Goal: Task Accomplishment & Management: Use online tool/utility

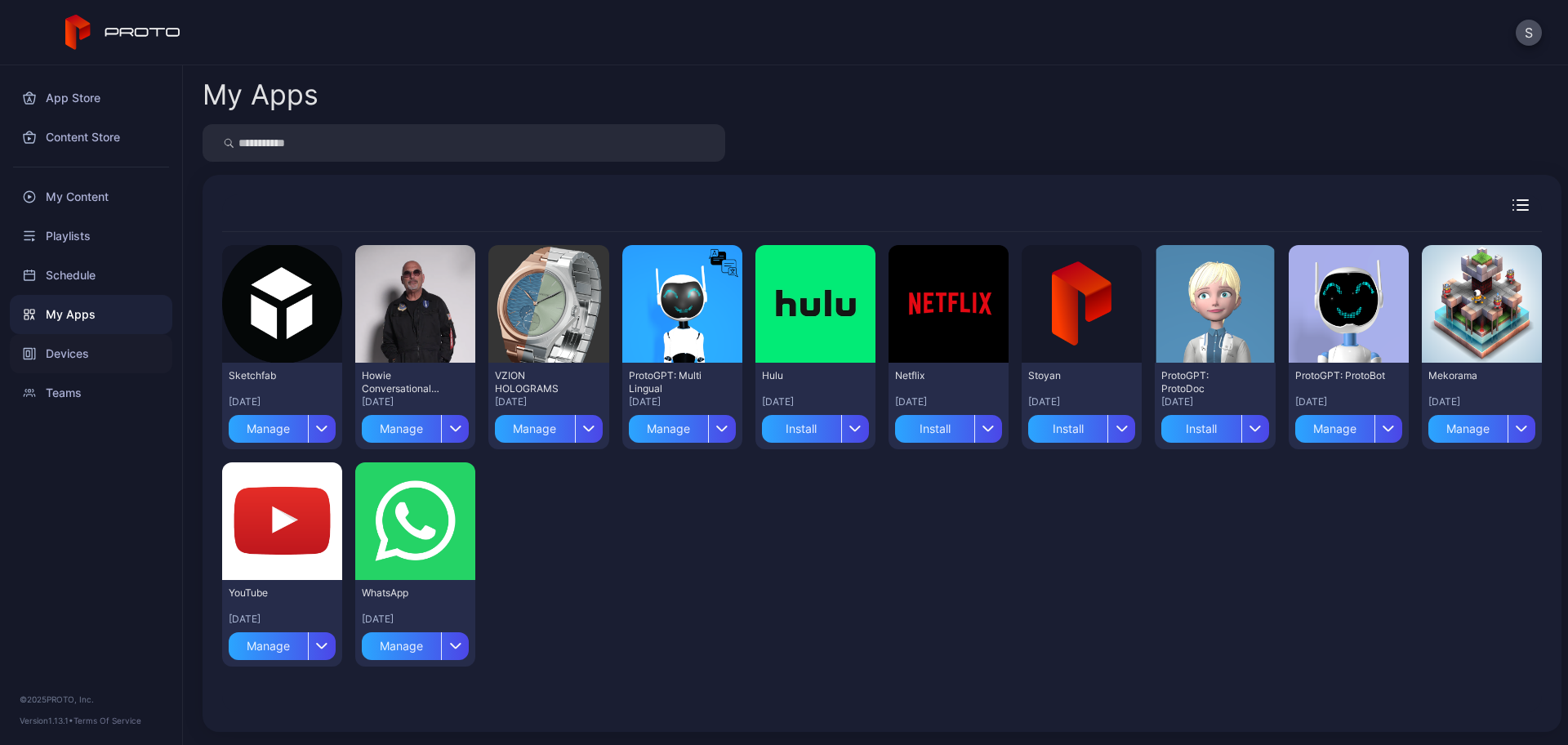
click at [70, 342] on div "Devices" at bounding box center [91, 353] width 163 height 39
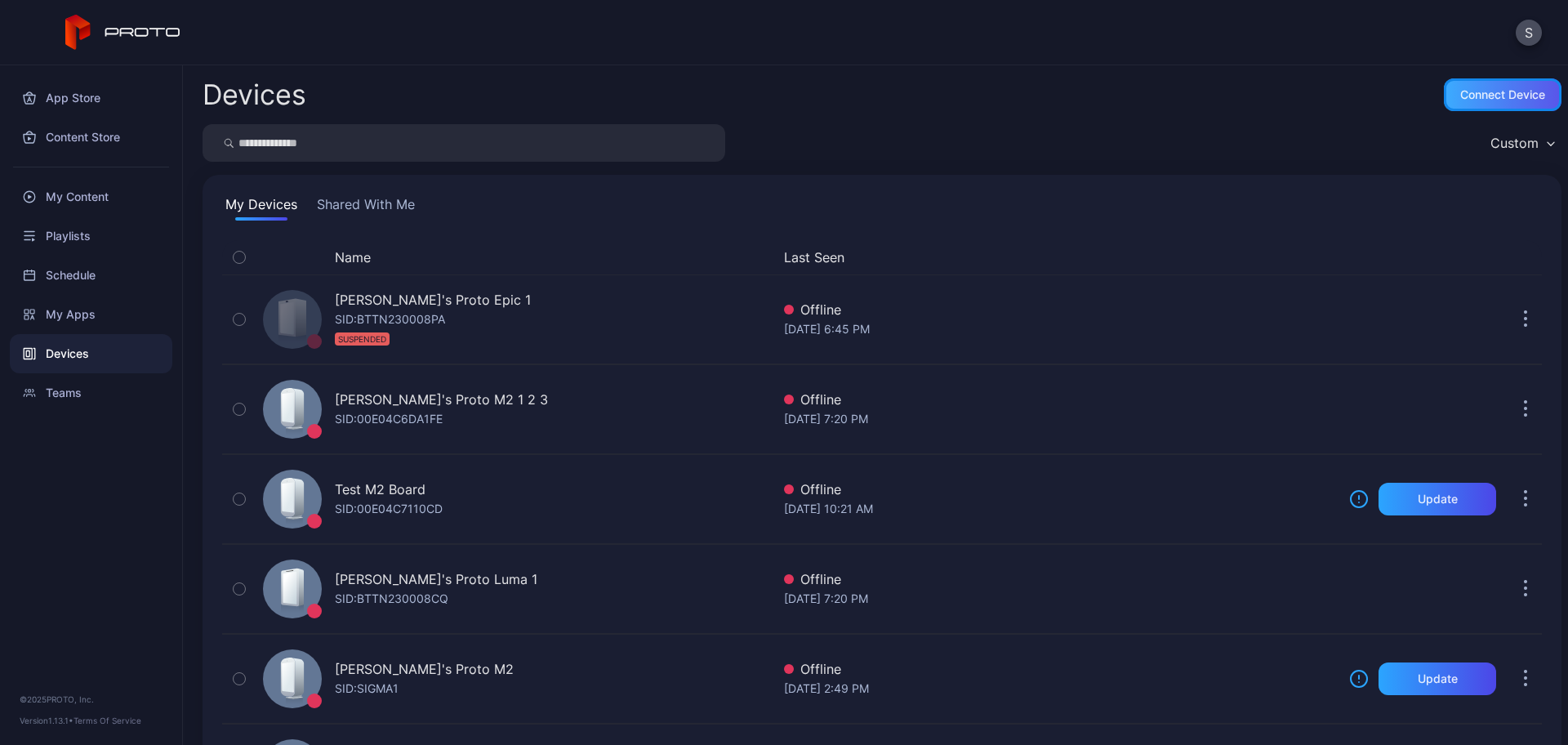
click at [1460, 99] on div "Connect device" at bounding box center [1502, 95] width 85 height 13
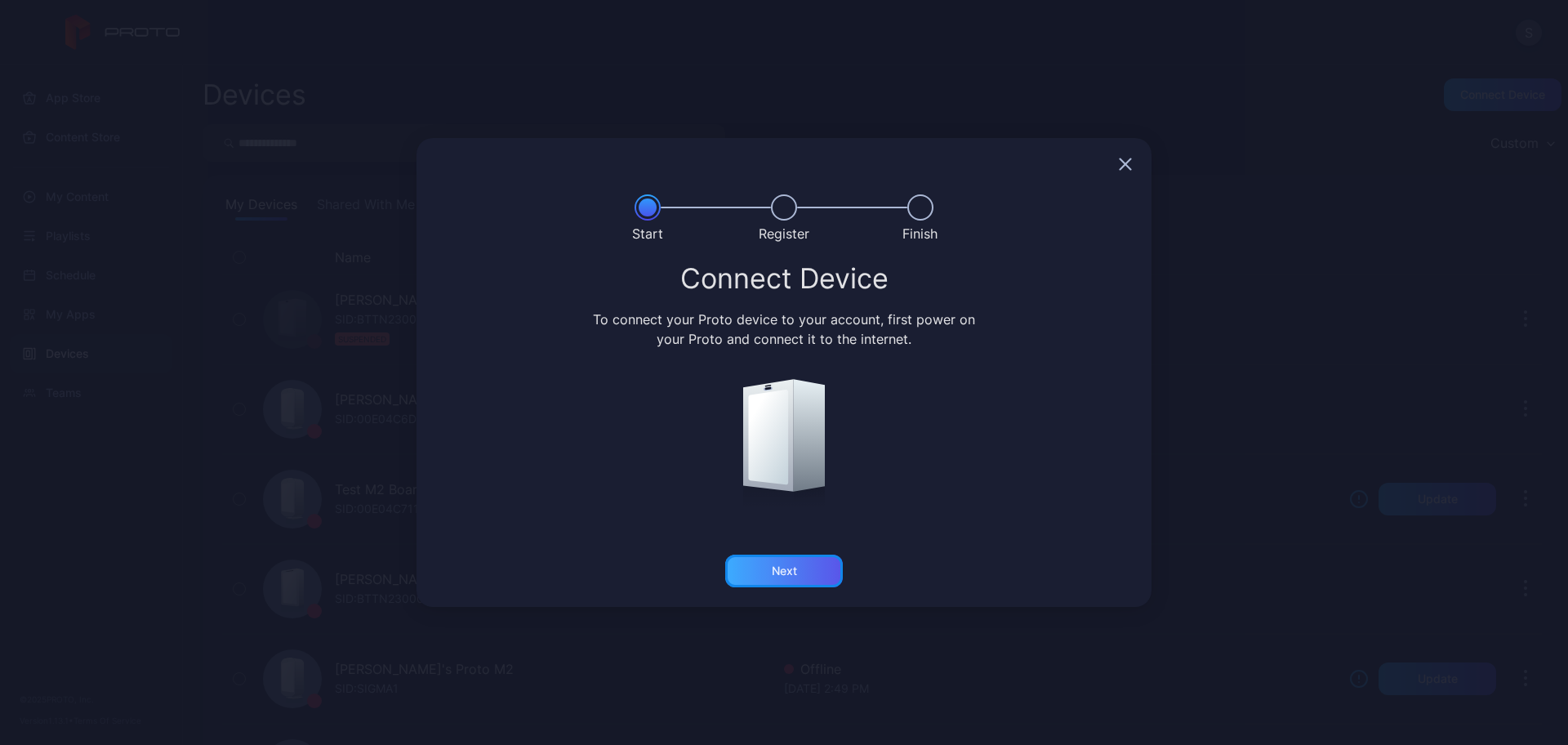
click at [803, 580] on div "Next" at bounding box center [784, 571] width 117 height 33
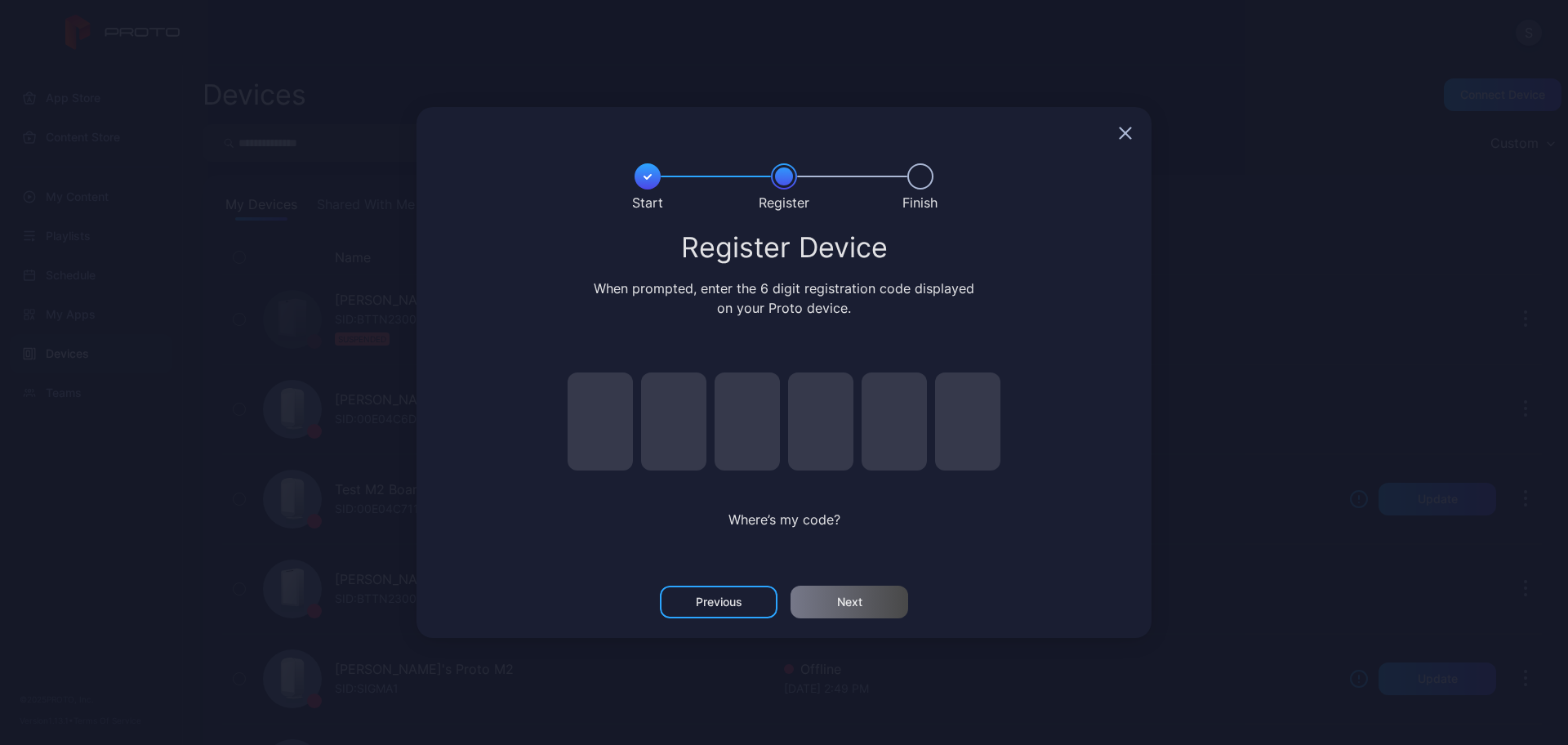
click at [601, 436] on input "pin code 1 of 6" at bounding box center [600, 421] width 65 height 98
type input "*"
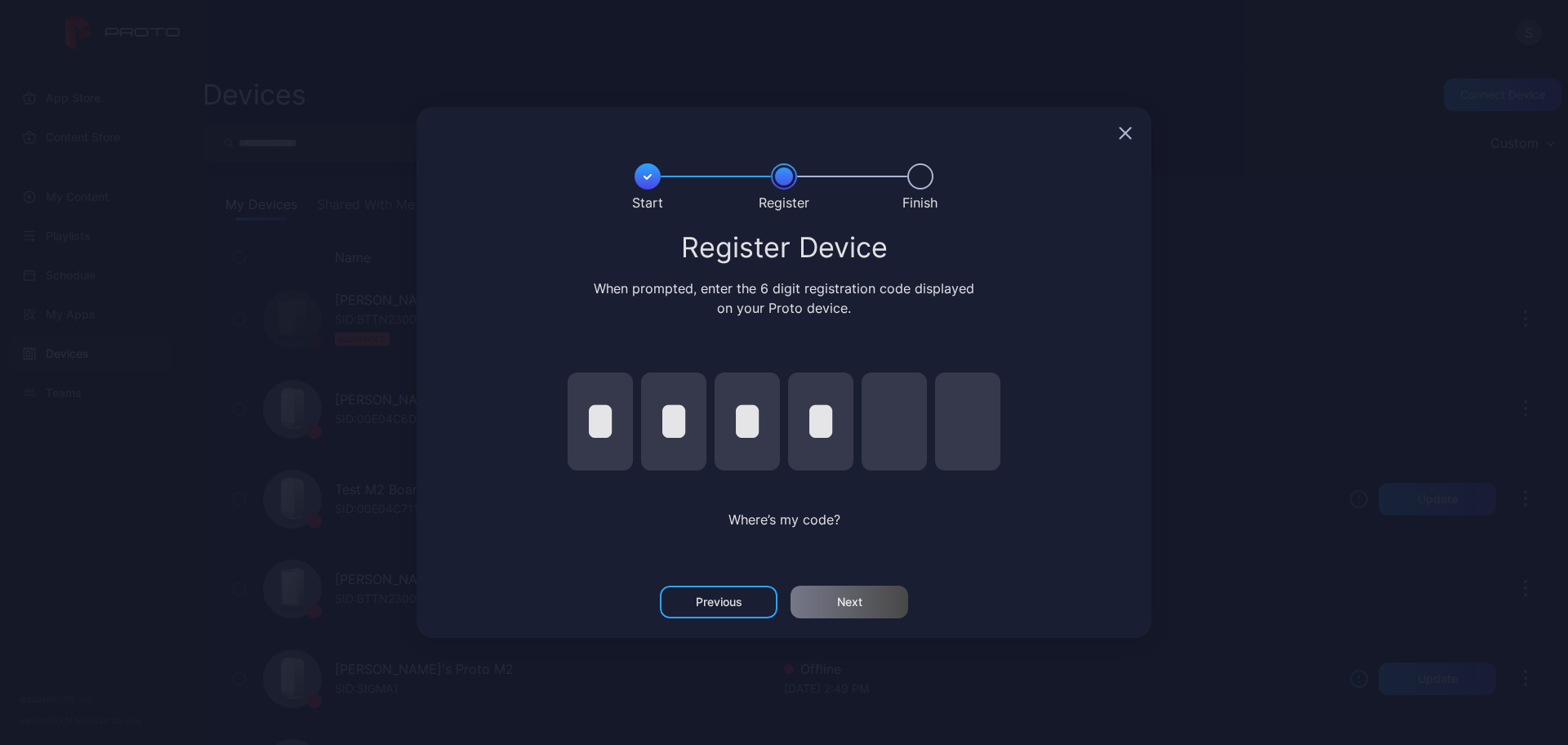
type input "*"
click at [866, 608] on div "Next" at bounding box center [850, 602] width 117 height 33
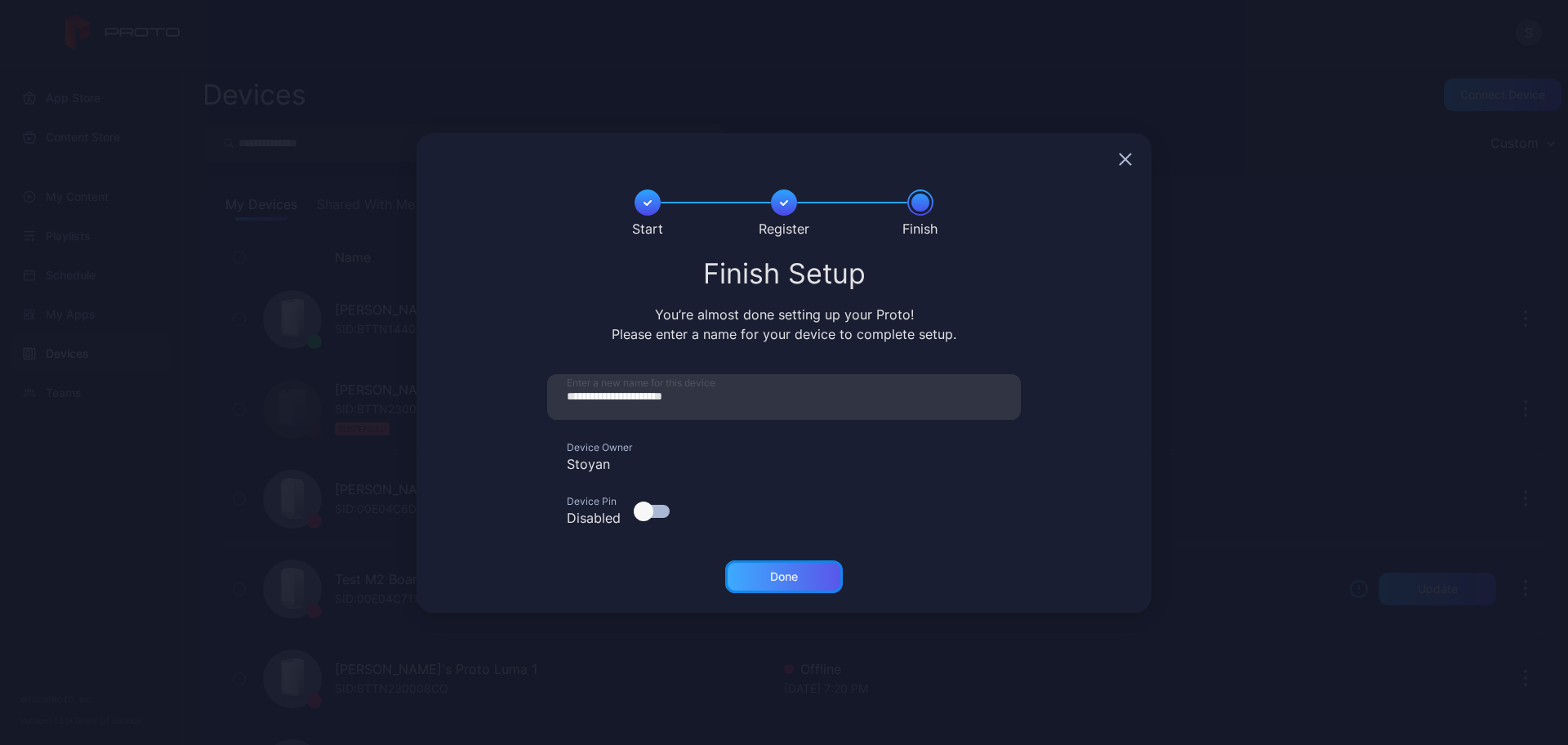
click at [789, 580] on div "Done" at bounding box center [784, 577] width 28 height 13
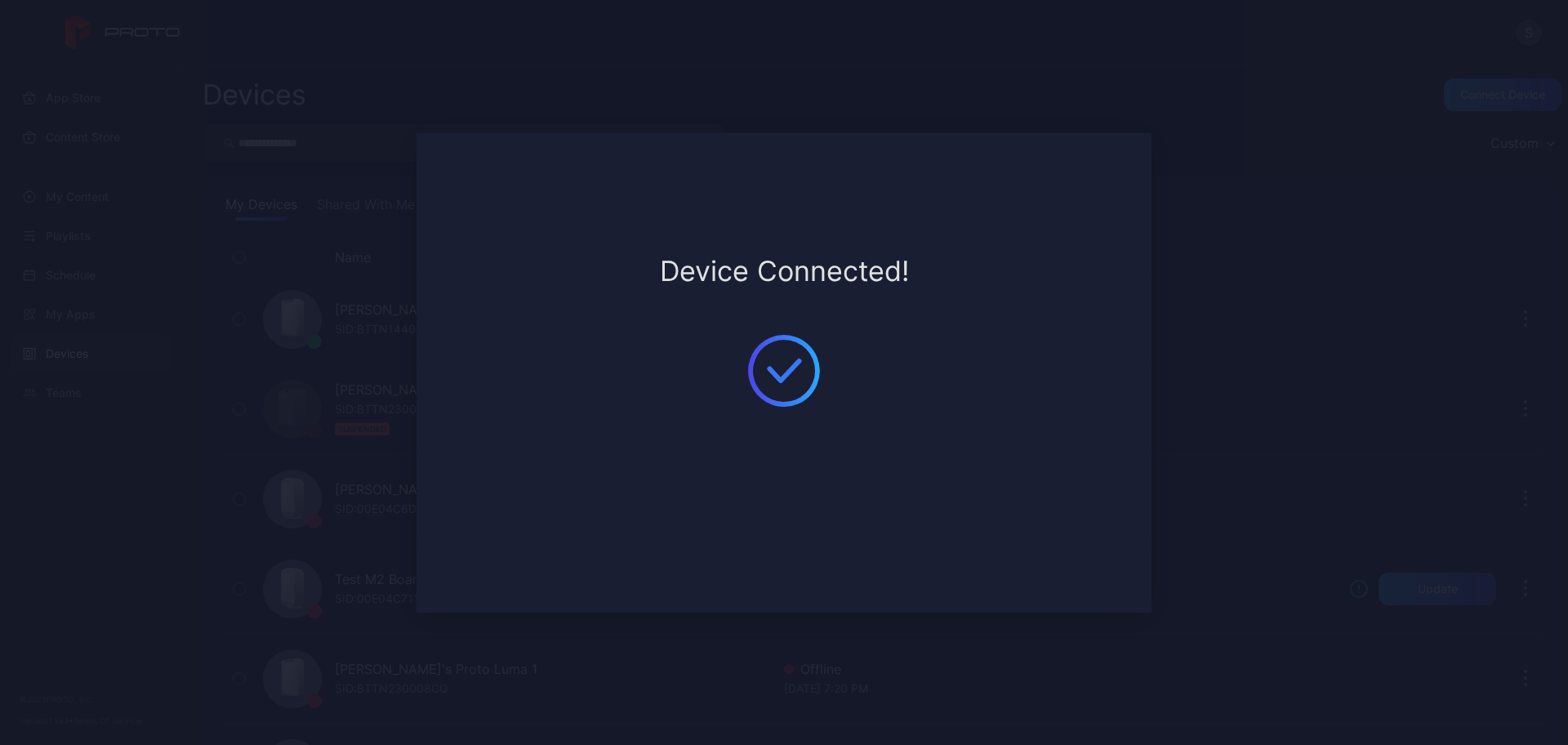
click at [1097, 168] on div "Device Connected!" at bounding box center [784, 372] width 735 height 479
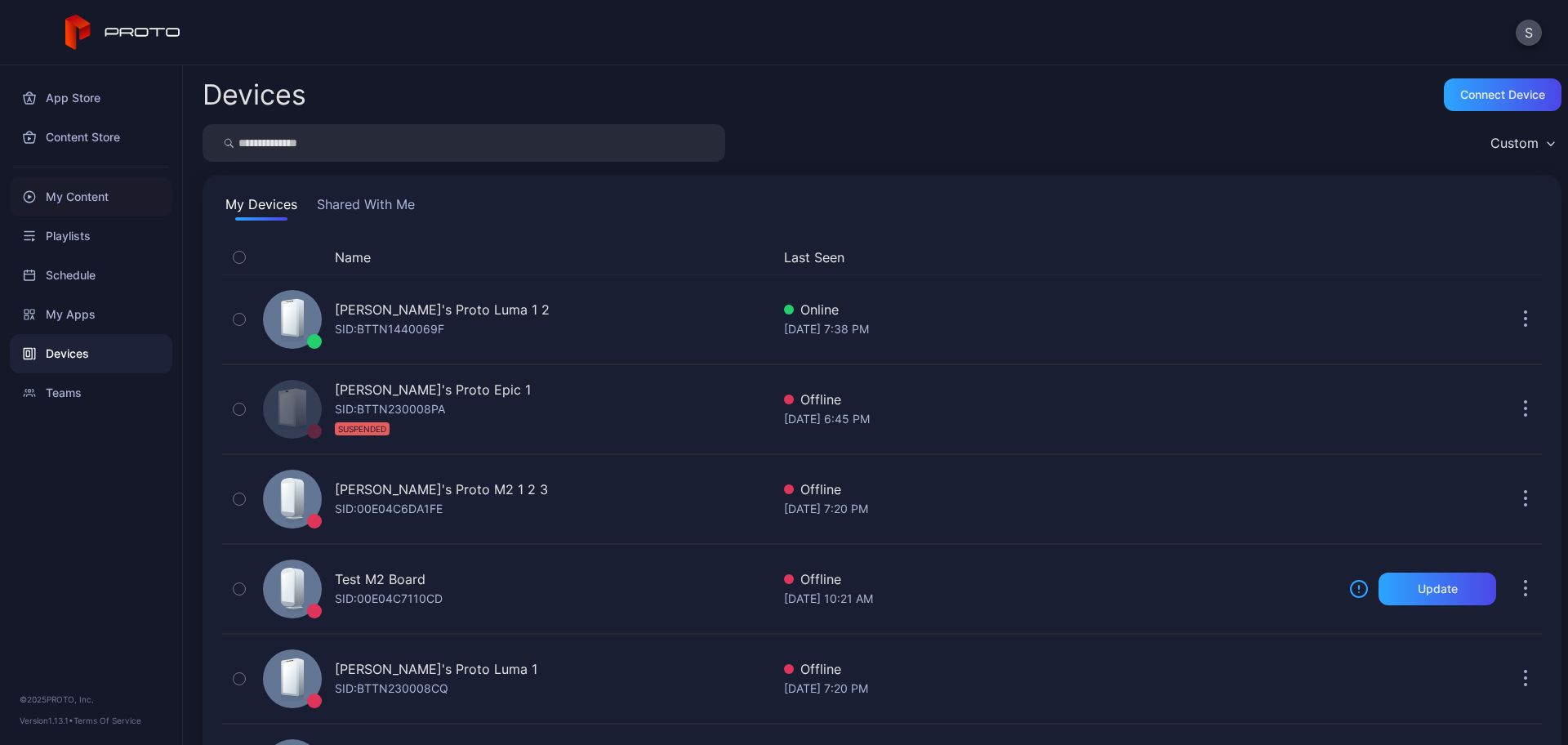
click at [79, 208] on div "My Content" at bounding box center [91, 196] width 163 height 39
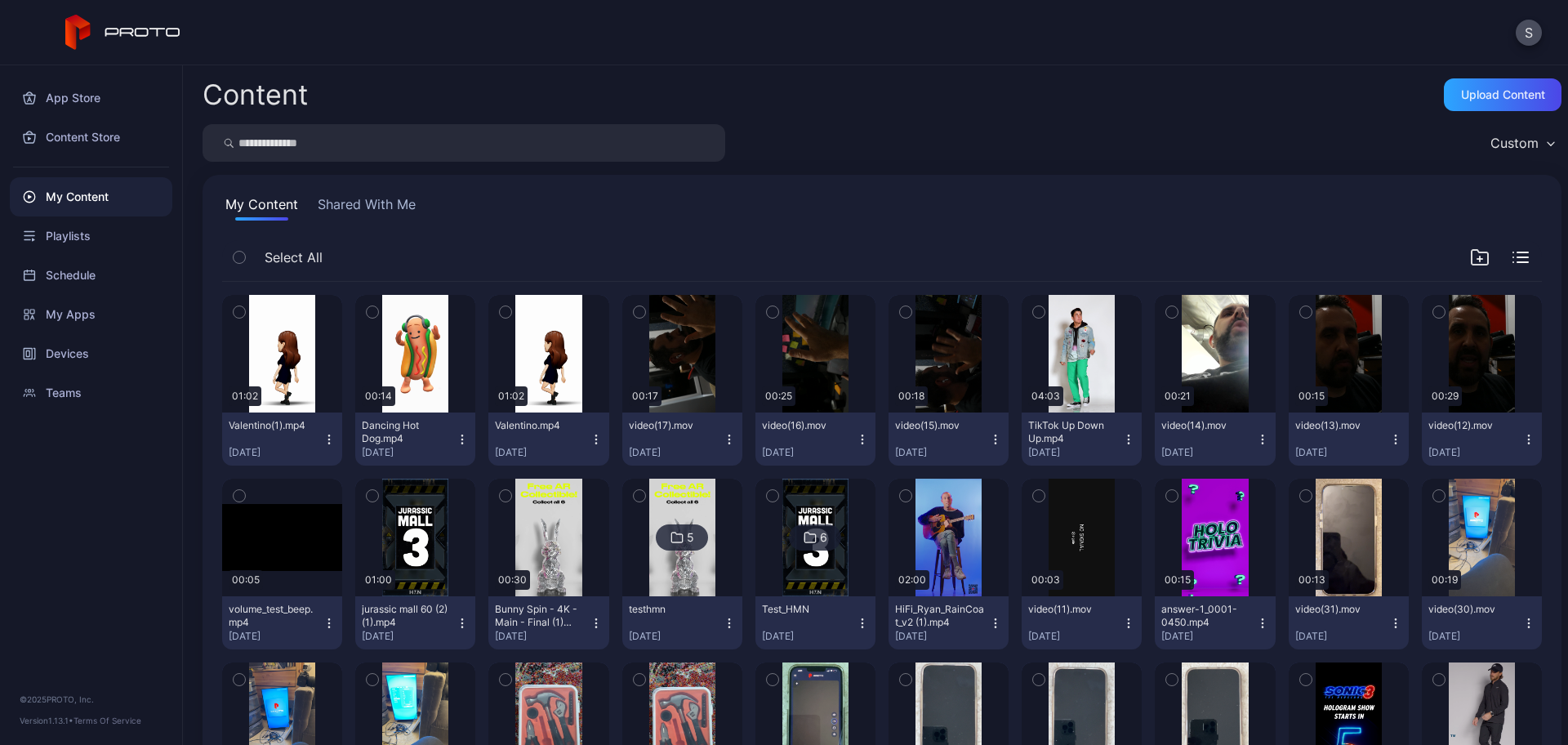
click at [354, 199] on button "Shared With Me" at bounding box center [367, 207] width 105 height 26
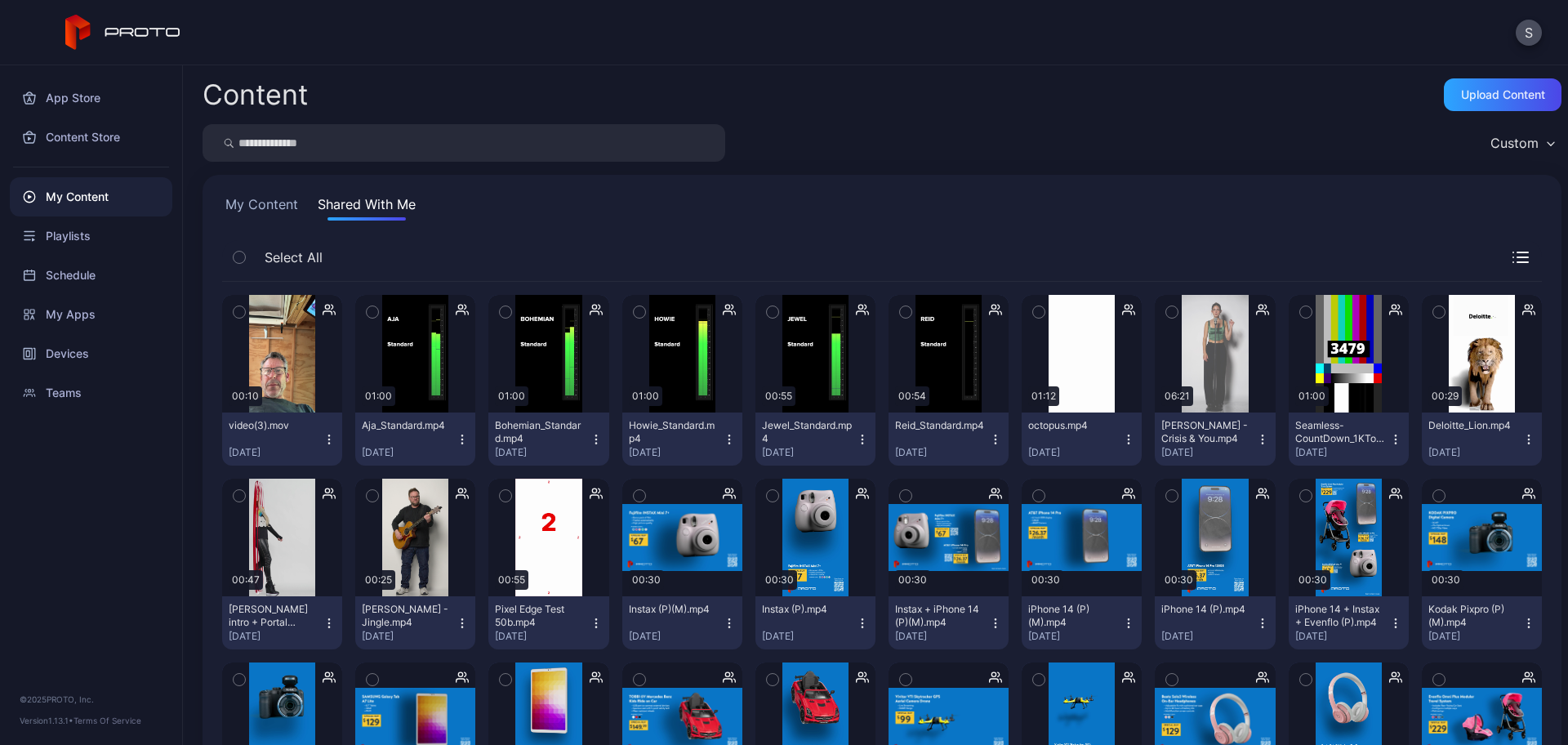
click at [375, 312] on icon "button" at bounding box center [372, 312] width 12 height 18
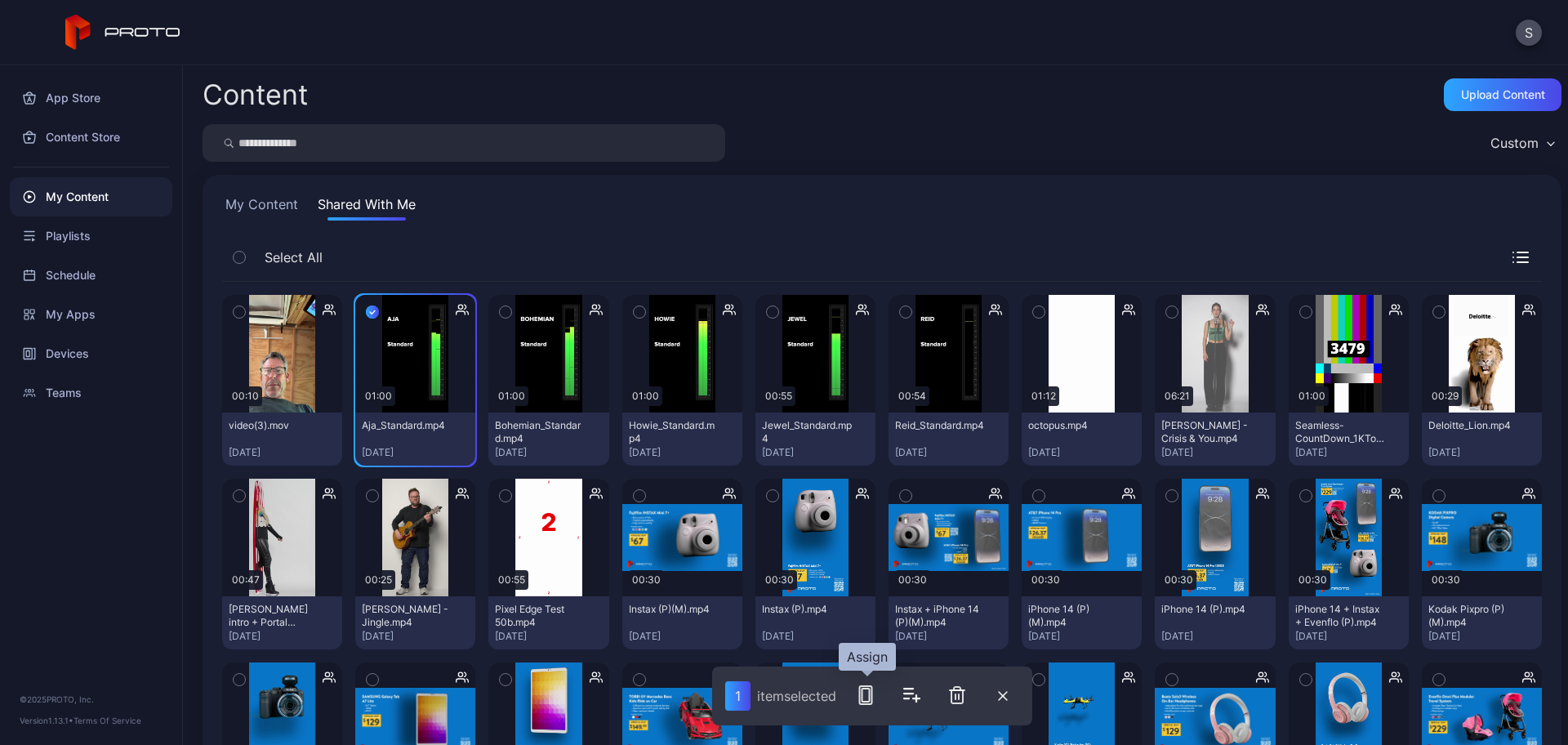
click at [859, 696] on icon "button" at bounding box center [866, 695] width 20 height 20
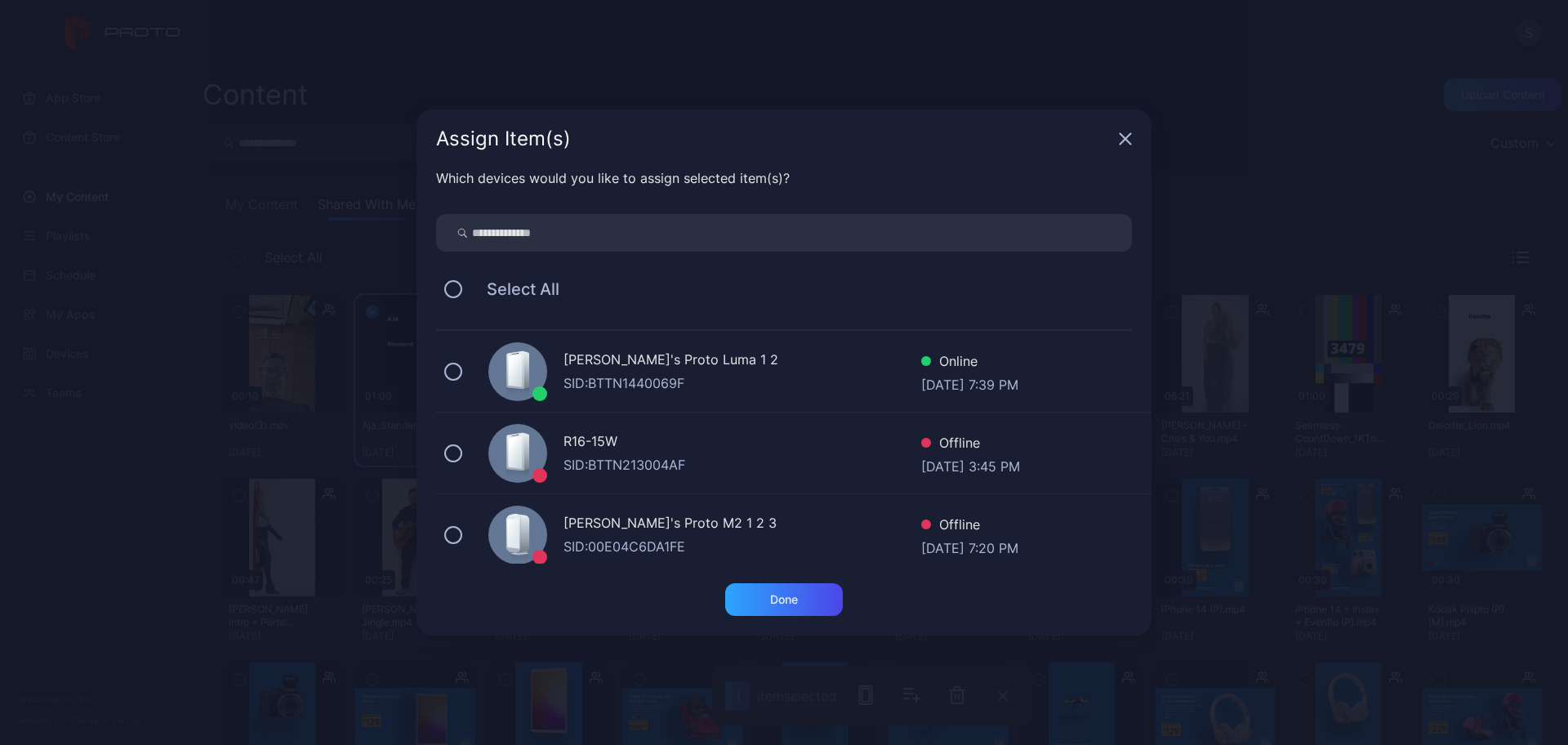
click at [612, 371] on div "[PERSON_NAME]'s Proto Luma 1 2" at bounding box center [742, 362] width 358 height 24
click at [784, 596] on div "Done" at bounding box center [784, 599] width 28 height 13
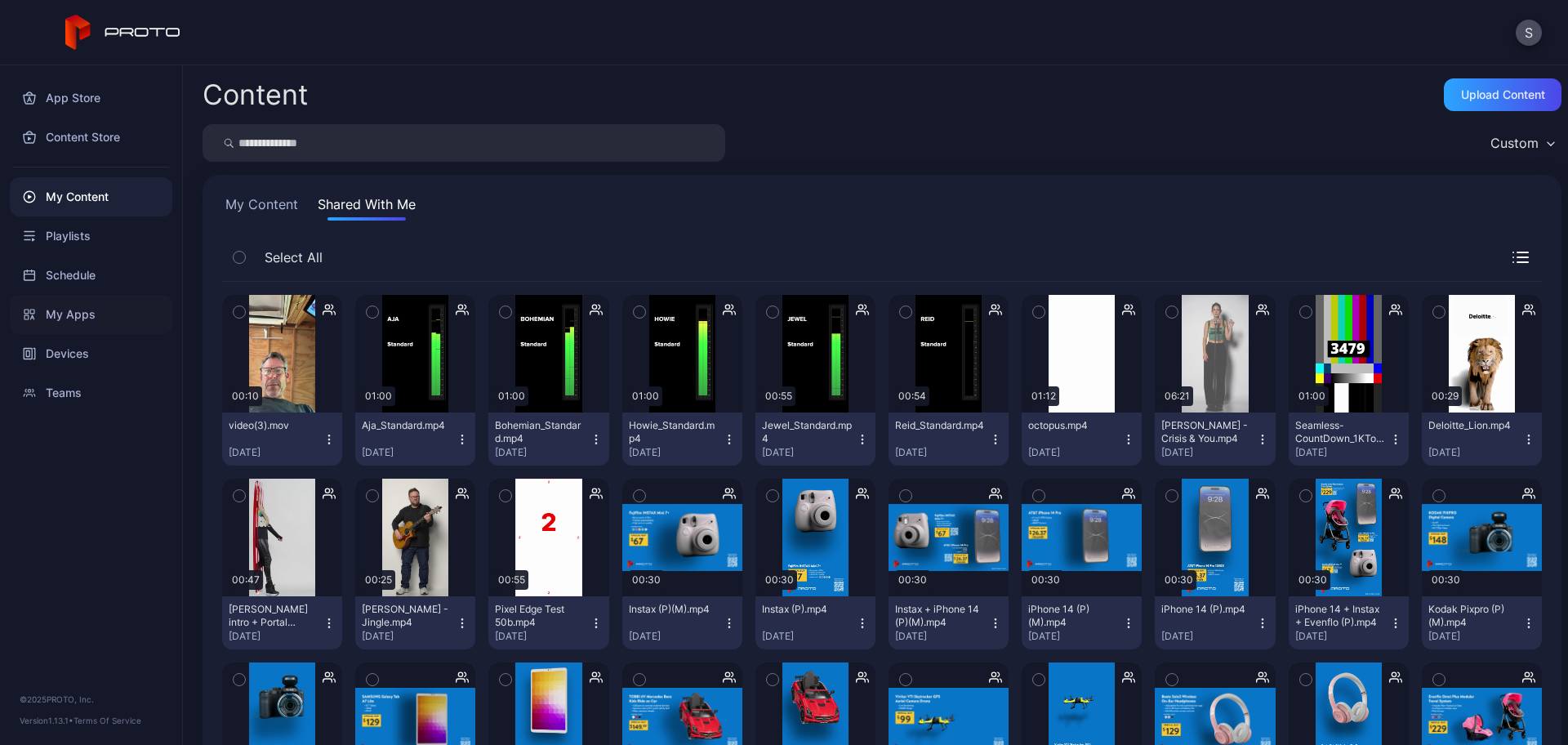
click at [85, 308] on div "My Apps" at bounding box center [91, 314] width 163 height 39
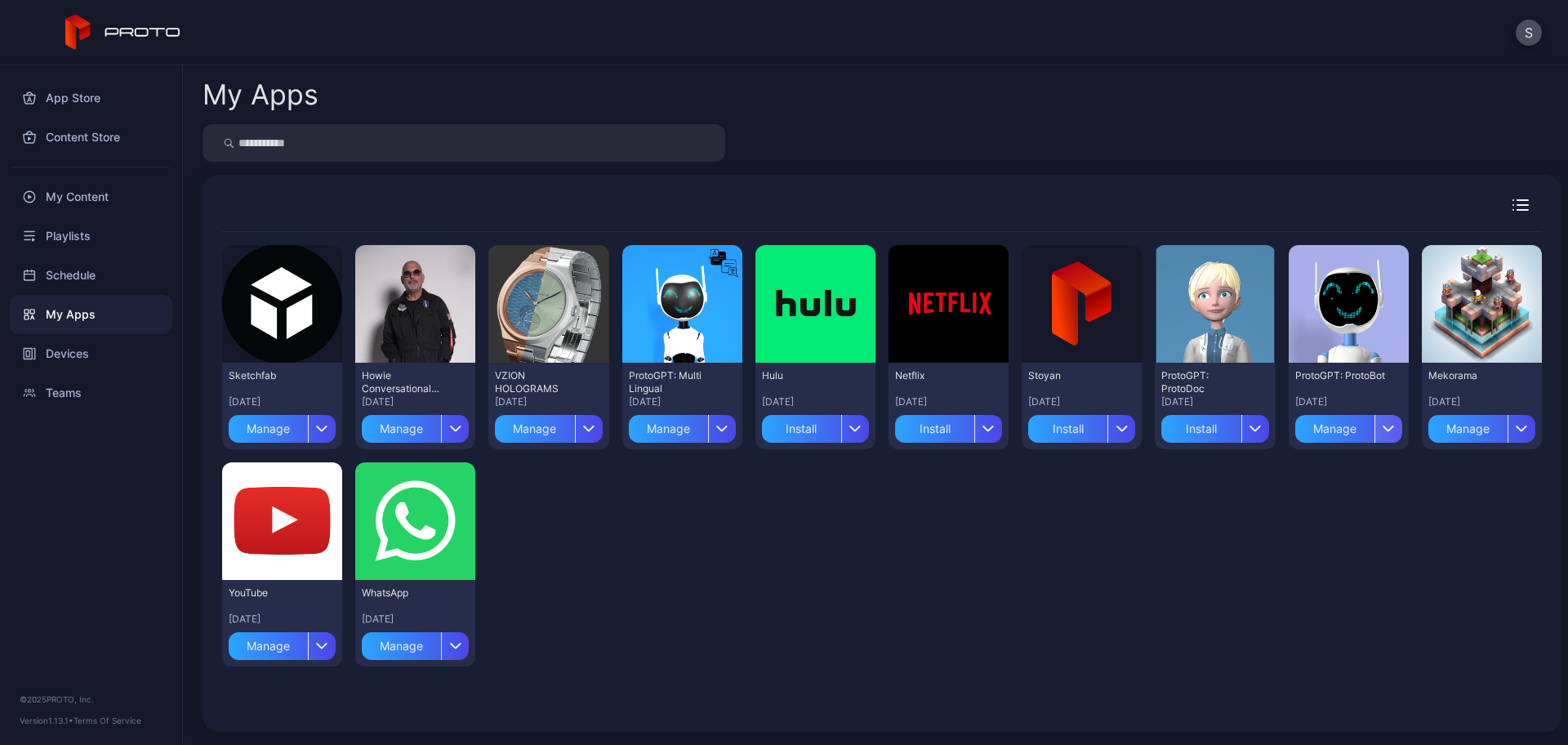
click at [1382, 428] on icon "button" at bounding box center [1388, 428] width 13 height 6
click at [1313, 477] on button "Install" at bounding box center [1332, 477] width 139 height 52
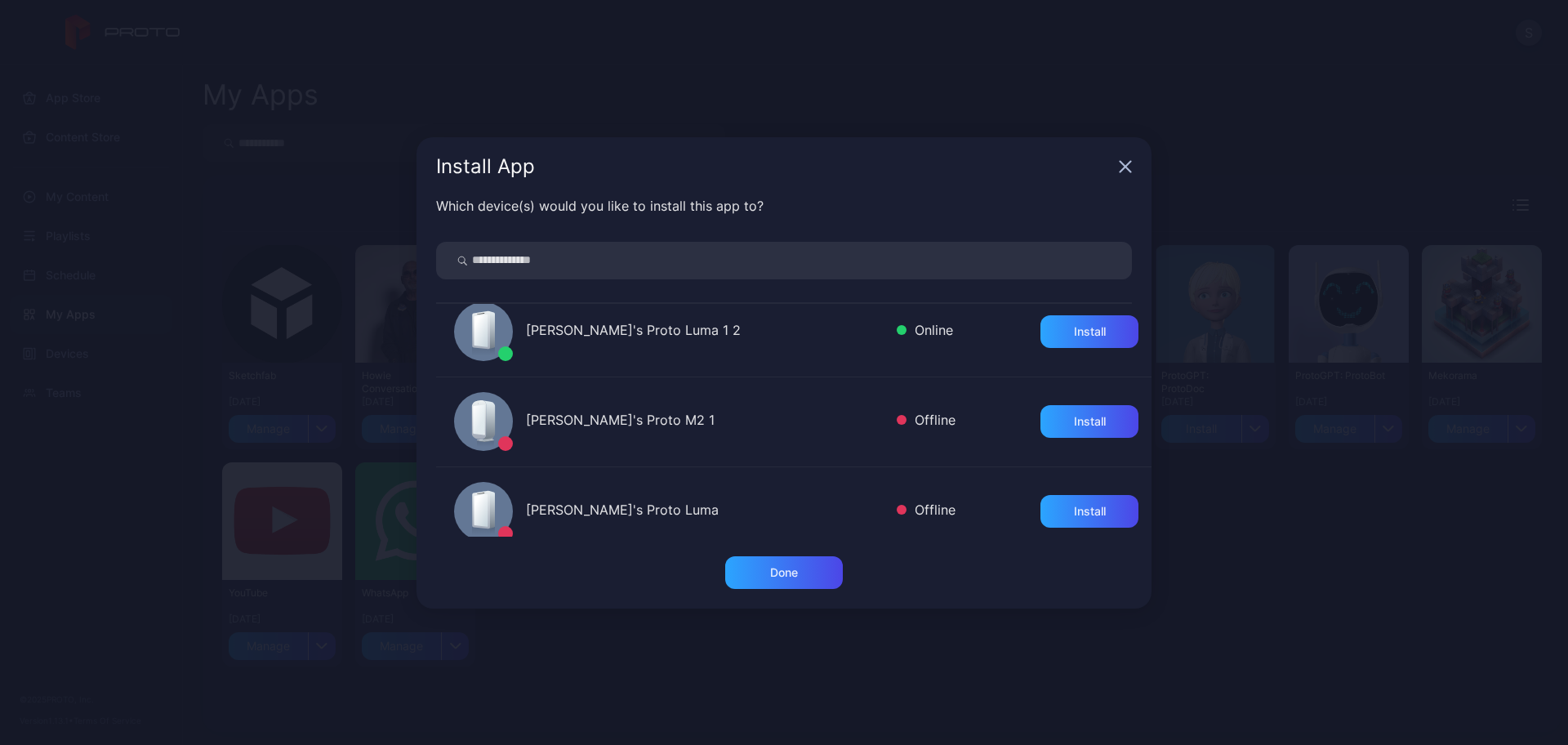
scroll to position [613, 0]
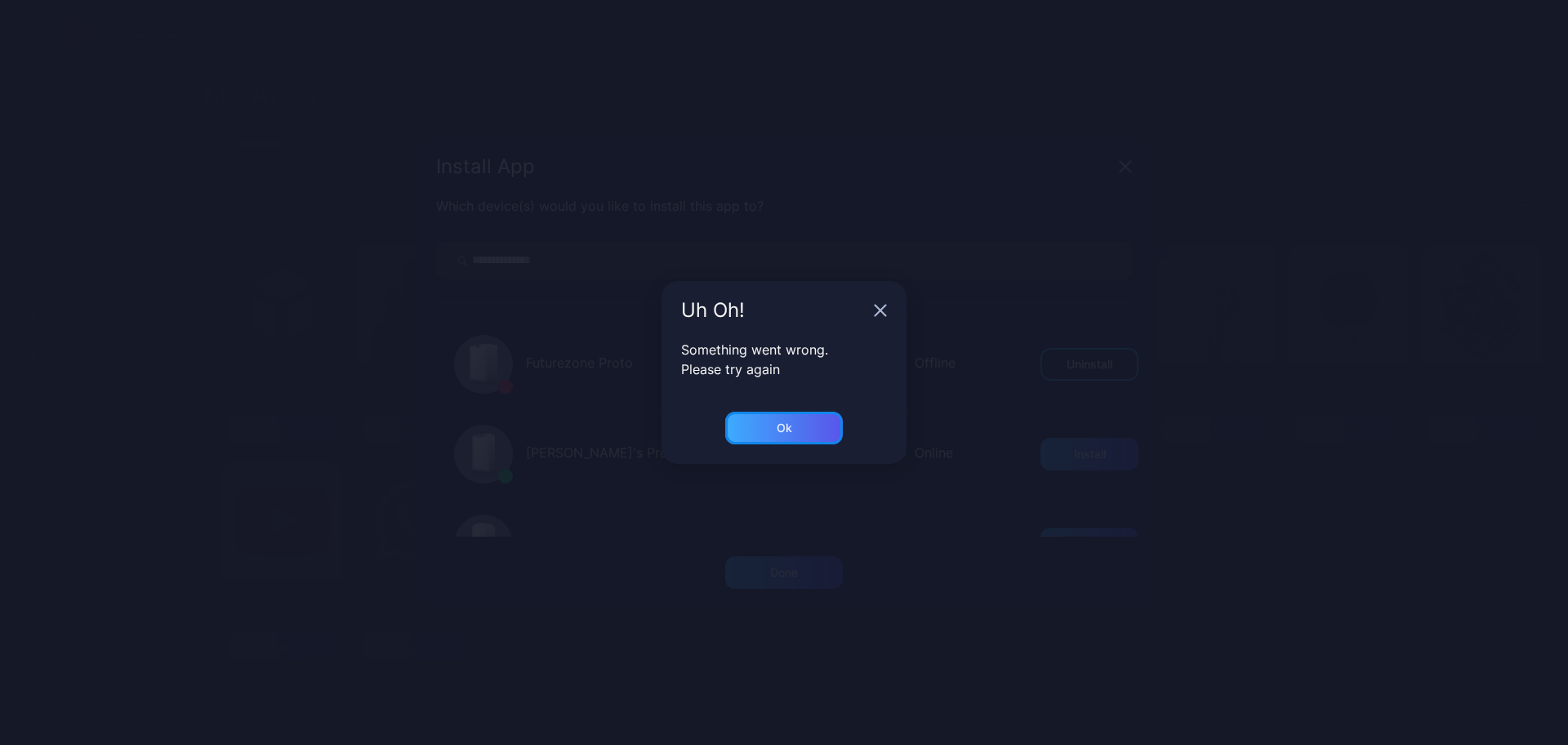
click at [791, 417] on div "Ok" at bounding box center [784, 428] width 117 height 33
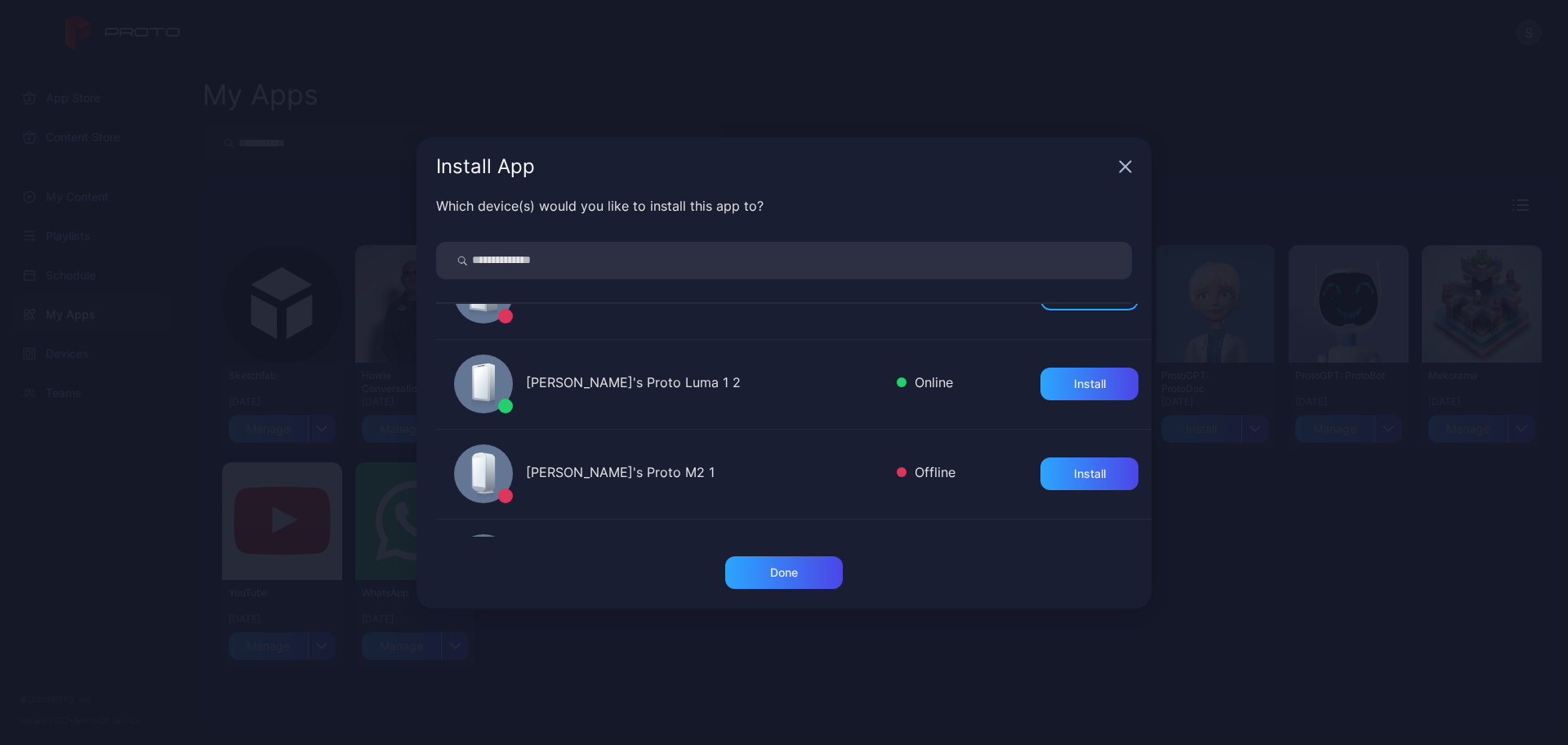
scroll to position [714, 0]
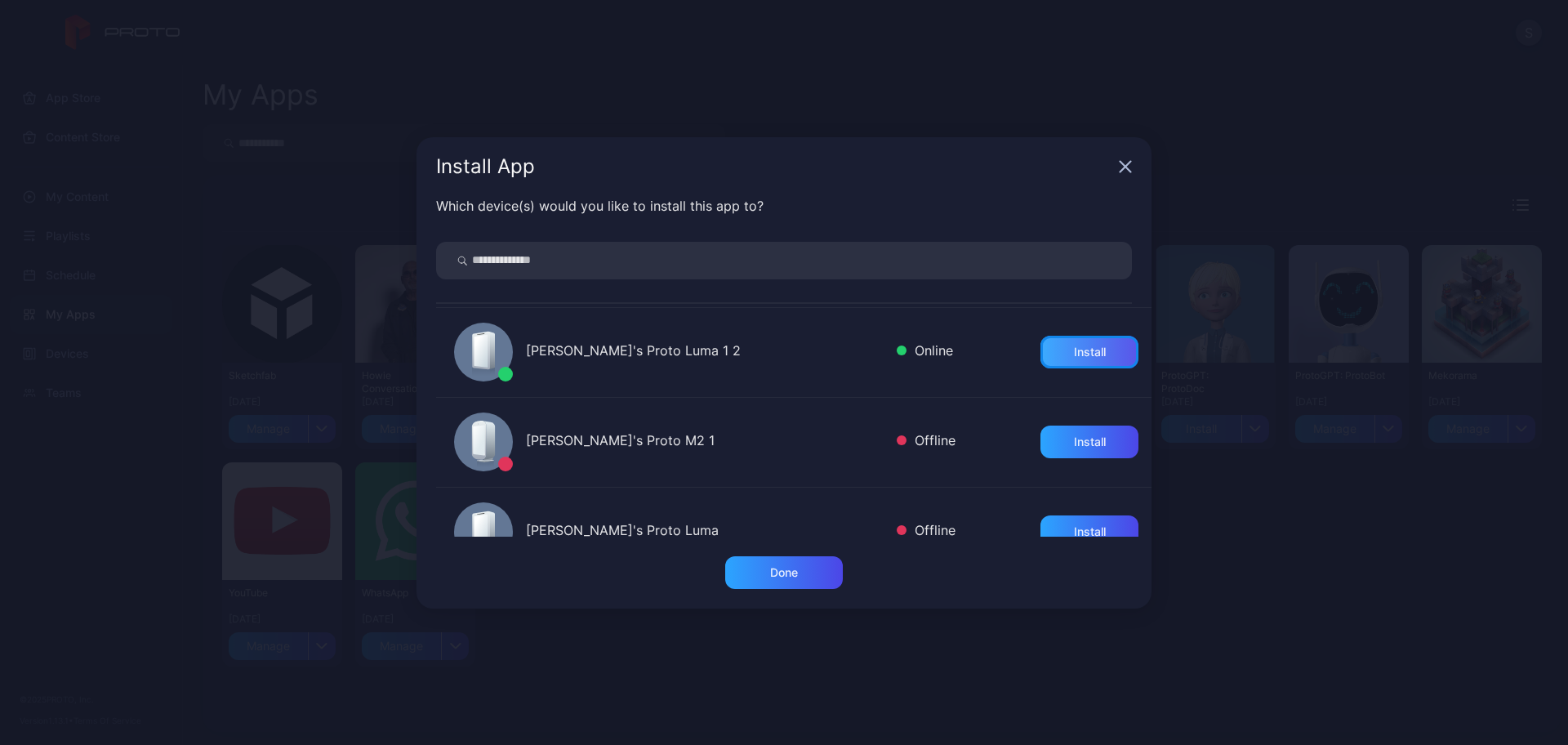
click at [1061, 336] on div "Install" at bounding box center [1089, 352] width 98 height 33
click at [792, 571] on div "Done" at bounding box center [784, 572] width 28 height 13
